Goal: Information Seeking & Learning: Learn about a topic

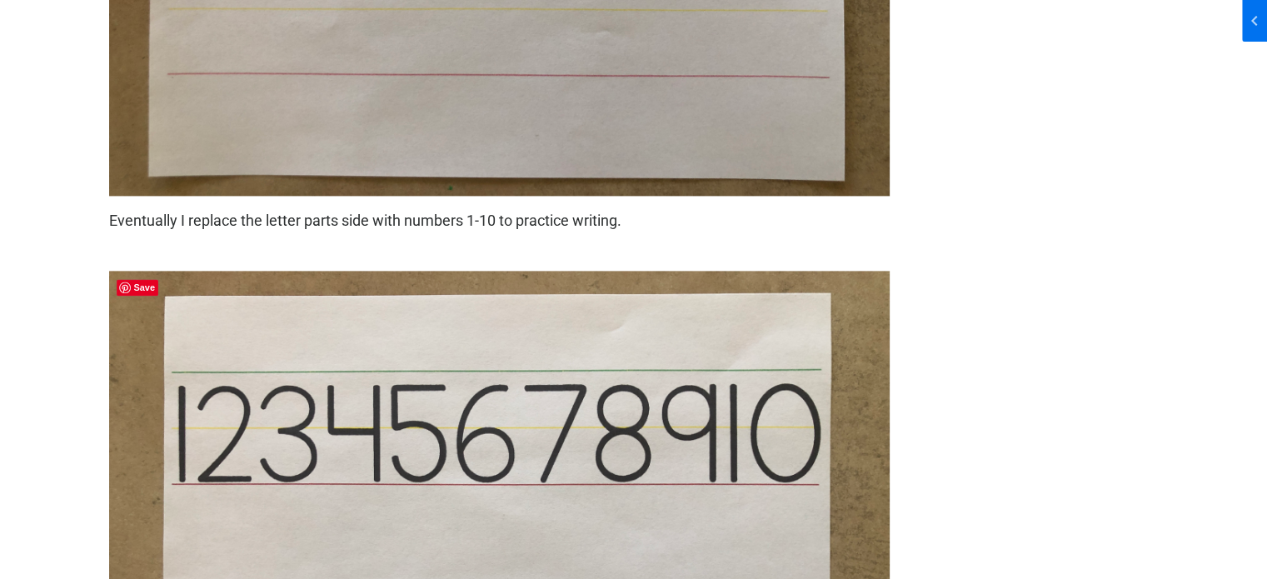
scroll to position [2083, 0]
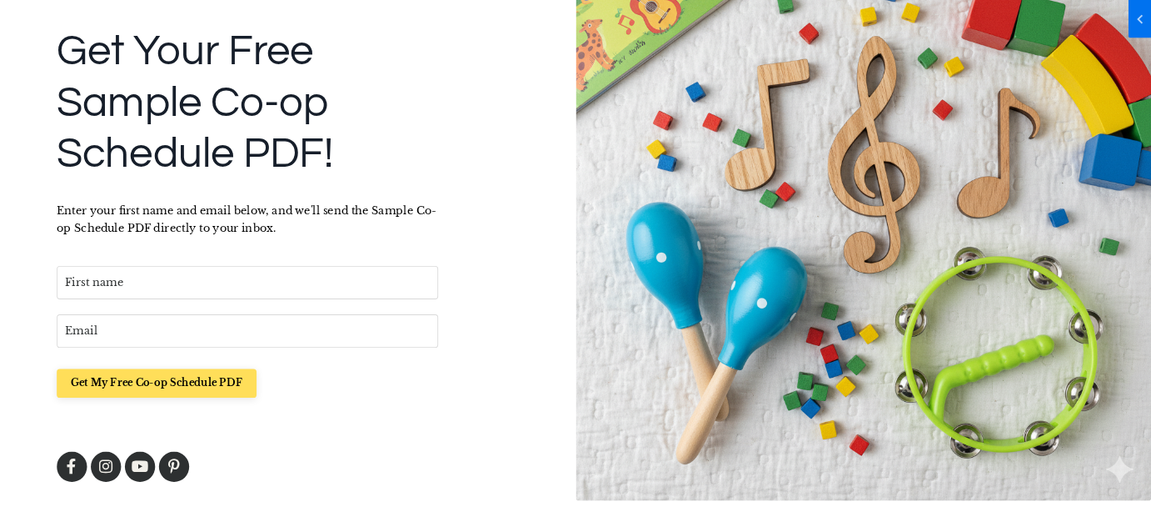
scroll to position [259, 0]
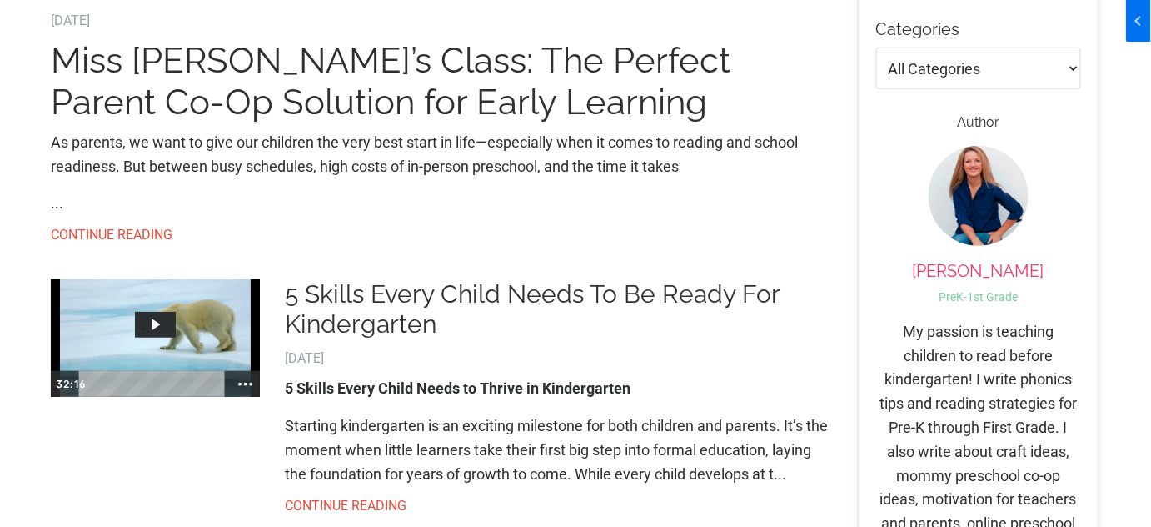
scroll to position [227, 0]
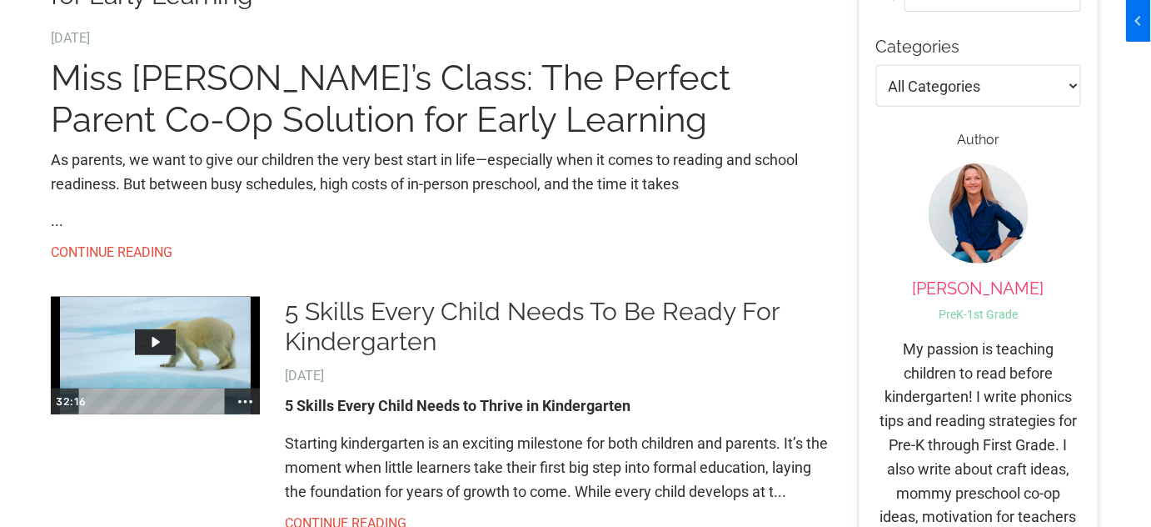
click at [345, 327] on link "5 Skills Every Child Needs To Be Ready For Kindergarten" at bounding box center [558, 327] width 547 height 60
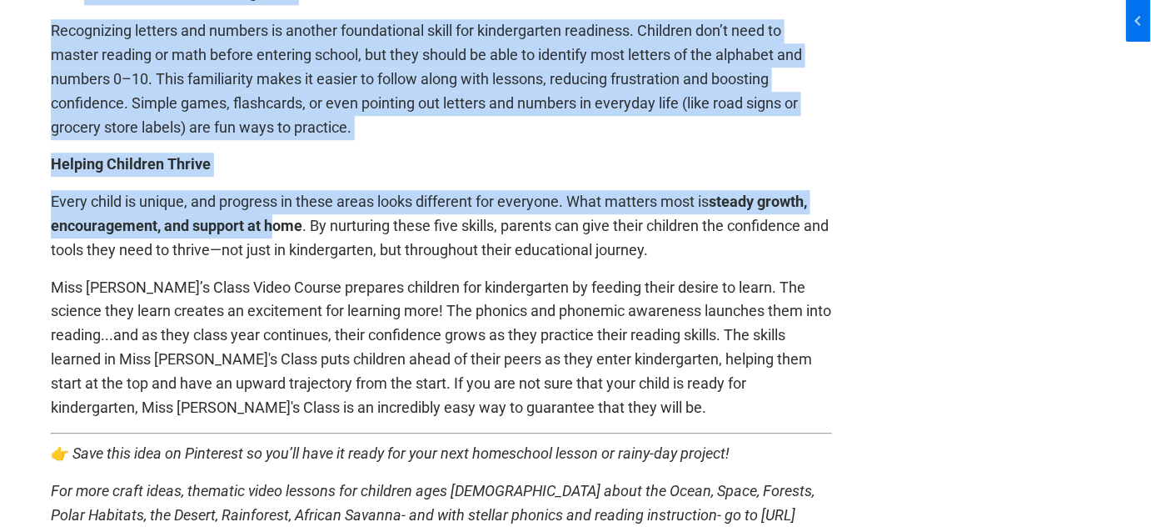
scroll to position [1817, 0]
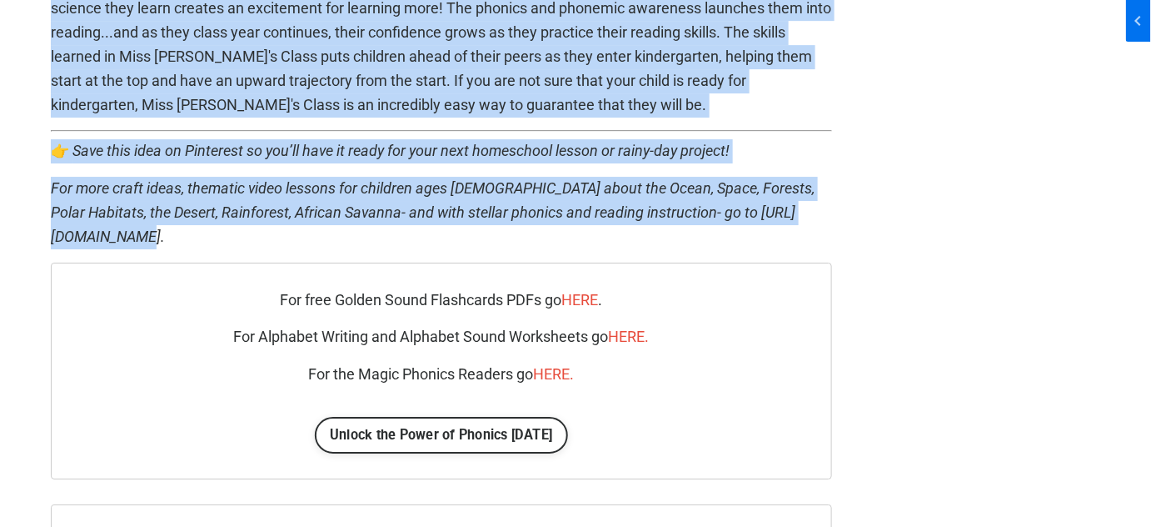
drag, startPoint x: 31, startPoint y: 192, endPoint x: 367, endPoint y: 259, distance: 343.3
copy div "5 Skills Every Child Needs to Thrive in Kindergarten Starting kindergarten is a…"
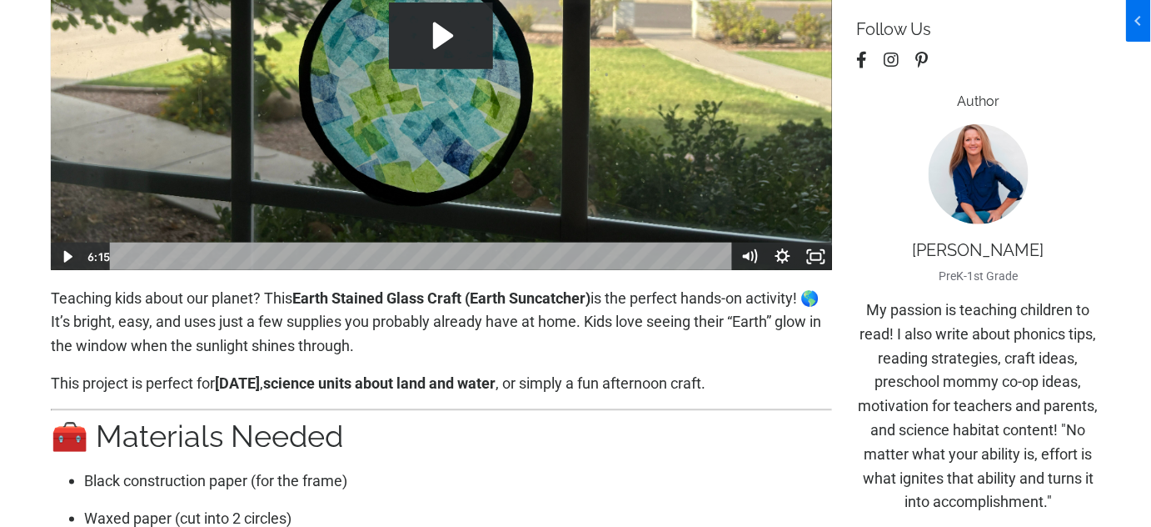
scroll to position [168, 0]
